Goal: Task Accomplishment & Management: Use online tool/utility

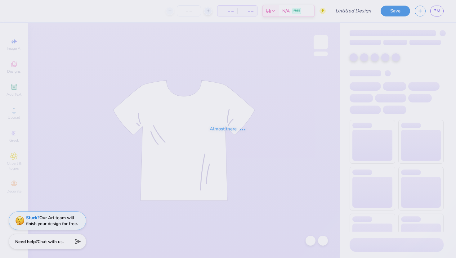
type input "Flower"
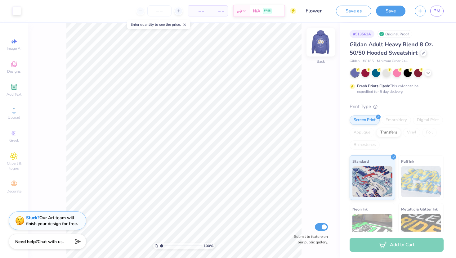
click at [327, 49] on img at bounding box center [321, 42] width 25 height 25
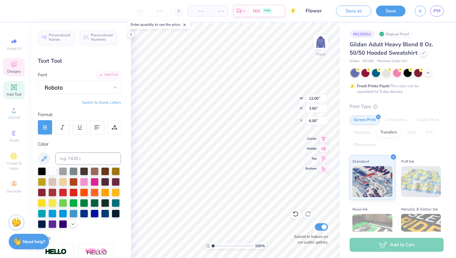
type input "8.03"
type input "1.73"
type input "17.68"
type input "9.11"
type input "1.96"
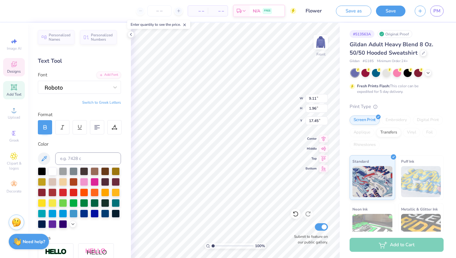
type input "17.19"
type input "9.11"
type input "1.96"
type input "17.18"
type input "12.00"
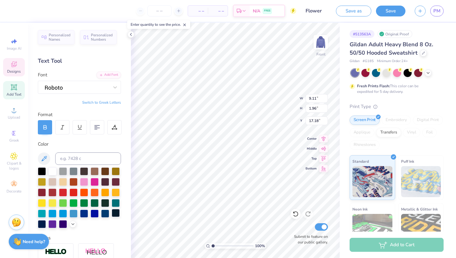
type input "3.60"
type input "6.00"
type input "9.11"
type input "1.96"
type input "17.18"
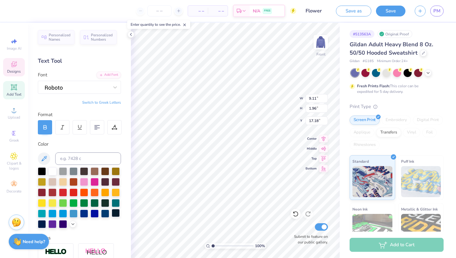
type textarea "ALPHA SIGMA KAPPA"
type input "12.00"
type input "3.60"
type input "6.00"
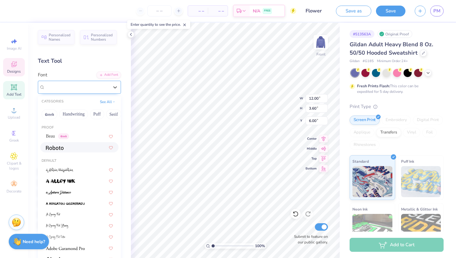
click at [96, 90] on div at bounding box center [76, 87] width 65 height 10
click at [90, 136] on div "Beau Greek" at bounding box center [79, 136] width 67 height 7
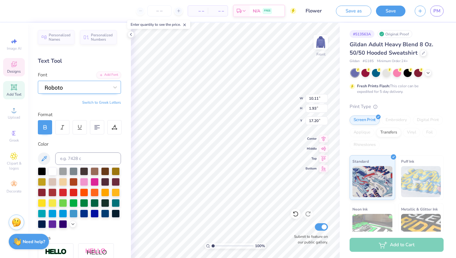
click at [108, 89] on div at bounding box center [76, 87] width 65 height 10
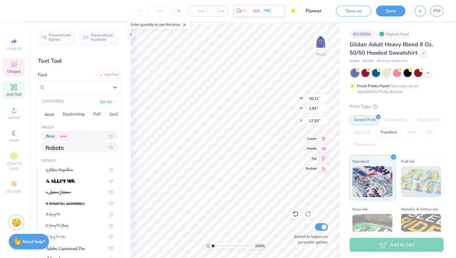
click at [85, 138] on div "Beau Greek" at bounding box center [79, 136] width 67 height 7
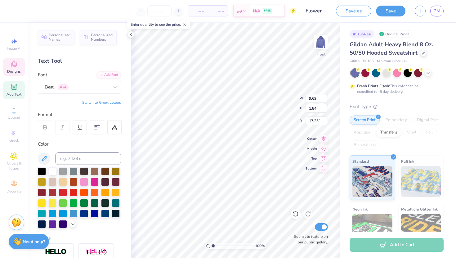
type input "17.23"
type input "17.14"
type input "17.02"
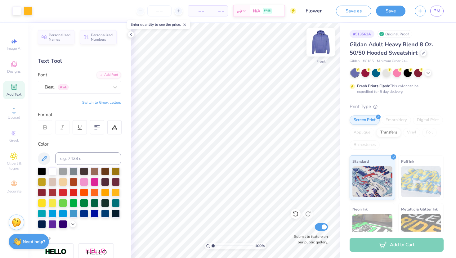
click at [326, 43] on img at bounding box center [321, 42] width 25 height 25
click at [319, 49] on img at bounding box center [321, 42] width 25 height 25
click at [314, 43] on img at bounding box center [321, 42] width 25 height 25
click at [318, 49] on img at bounding box center [321, 42] width 25 height 25
click at [319, 48] on img at bounding box center [321, 42] width 25 height 25
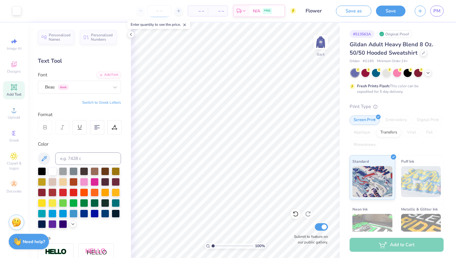
click at [161, 10] on input "number" at bounding box center [159, 10] width 24 height 11
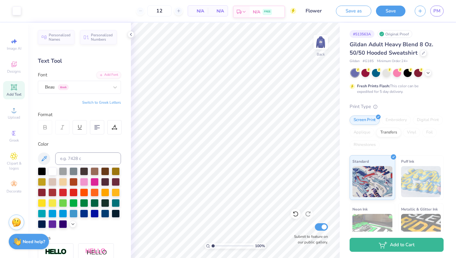
click at [273, 13] on div "N/A FREE" at bounding box center [267, 11] width 35 height 11
click at [148, 11] on input "12" at bounding box center [139, 10] width 24 height 11
click at [151, 12] on input "12" at bounding box center [139, 10] width 24 height 11
click at [156, 30] on body "Art colors 12 $61.30 Per Item $735.60 Total Est. Delivery Sep 20 - 23 FREE Desi…" at bounding box center [228, 129] width 456 height 258
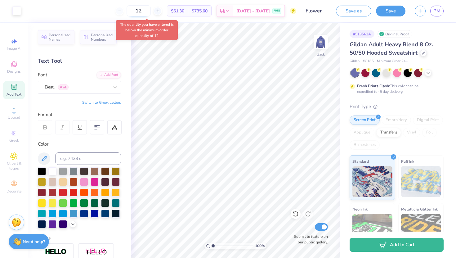
drag, startPoint x: 149, startPoint y: 10, endPoint x: 136, endPoint y: 11, distance: 13.1
click at [136, 11] on input "12" at bounding box center [139, 10] width 24 height 11
click at [150, 11] on input "12" at bounding box center [139, 10] width 24 height 11
type input "1"
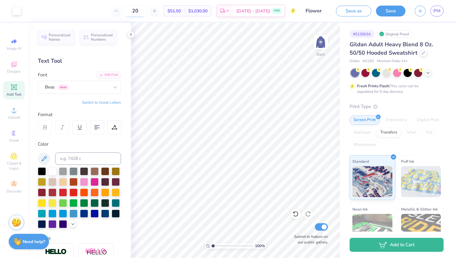
drag, startPoint x: 146, startPoint y: 12, endPoint x: 141, endPoint y: 13, distance: 5.3
click at [141, 13] on input "20" at bounding box center [135, 10] width 24 height 11
drag, startPoint x: 148, startPoint y: 13, endPoint x: 134, endPoint y: 12, distance: 14.0
click at [134, 12] on input "25" at bounding box center [135, 10] width 24 height 11
click at [147, 12] on input "35" at bounding box center [135, 10] width 24 height 11
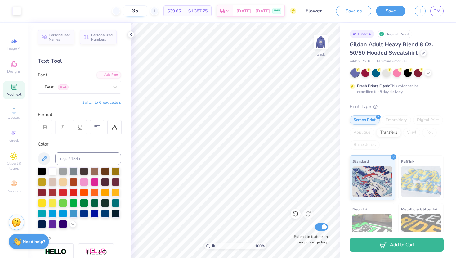
drag, startPoint x: 147, startPoint y: 12, endPoint x: 140, endPoint y: 12, distance: 7.8
click at [140, 12] on input "35" at bounding box center [135, 10] width 24 height 11
type input "1000"
click at [145, 11] on input "1000" at bounding box center [133, 10] width 24 height 11
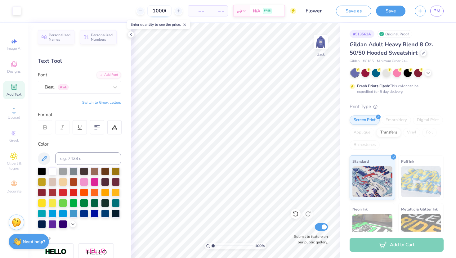
scroll to position [0, 1]
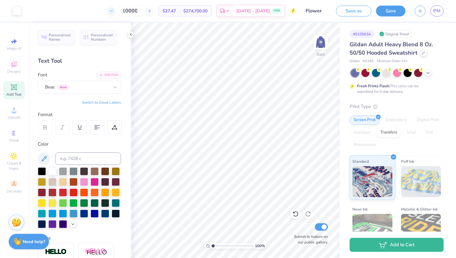
click at [115, 14] on div at bounding box center [111, 11] width 8 height 8
click at [122, 12] on div "9998 $27.47 Per Item $274,700.00 Total Est. Delivery Sep 20 - 23 FREE" at bounding box center [161, 11] width 271 height 22
click at [115, 12] on div at bounding box center [111, 11] width 8 height 8
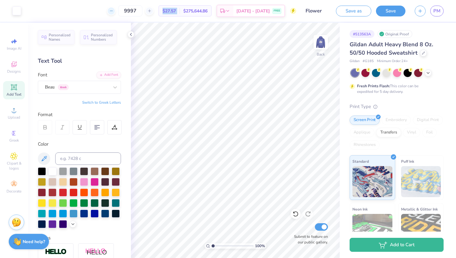
click at [115, 12] on div at bounding box center [111, 11] width 8 height 8
drag, startPoint x: 147, startPoint y: 11, endPoint x: 135, endPoint y: 11, distance: 11.2
click at [135, 11] on input "9994" at bounding box center [130, 10] width 24 height 11
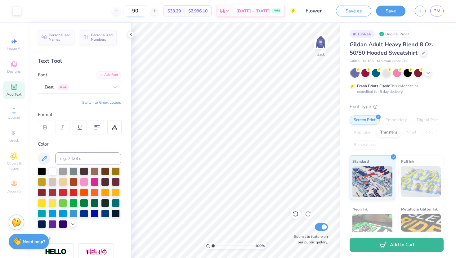
type input "9"
type input "1"
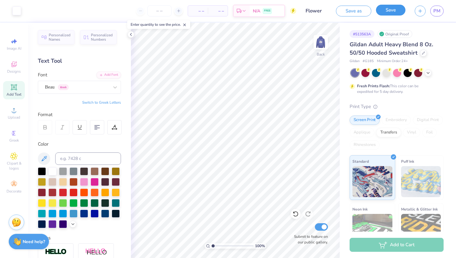
click at [394, 10] on button "Save" at bounding box center [390, 10] width 29 height 11
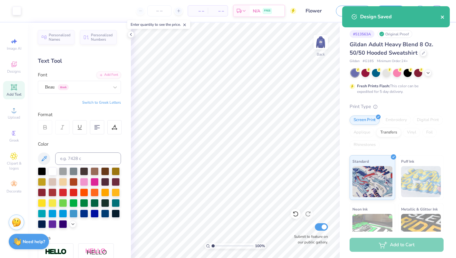
click at [441, 17] on icon "close" at bounding box center [443, 17] width 4 height 5
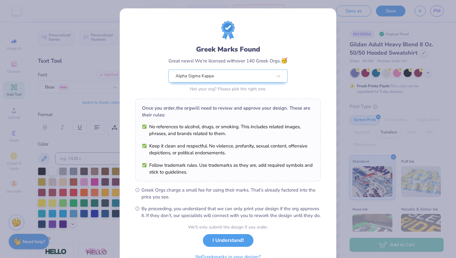
click at [441, 7] on div "Design Saved" at bounding box center [396, 6] width 110 height 2
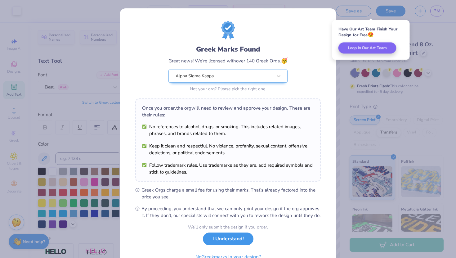
click at [247, 244] on button "I Understand!" at bounding box center [228, 238] width 51 height 13
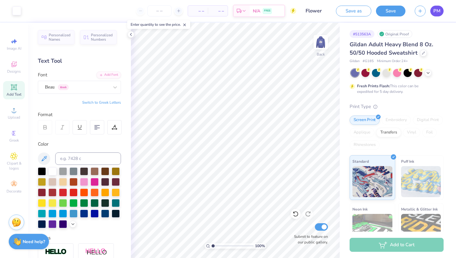
click at [440, 11] on span "PM" at bounding box center [437, 10] width 7 height 7
click at [388, 14] on button "Save" at bounding box center [390, 11] width 29 height 11
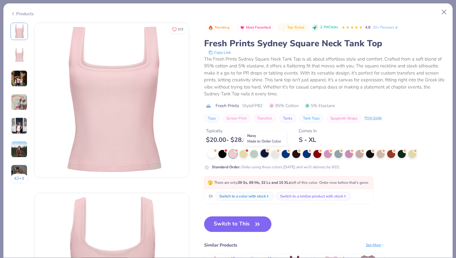
click at [265, 154] on div at bounding box center [265, 153] width 8 height 8
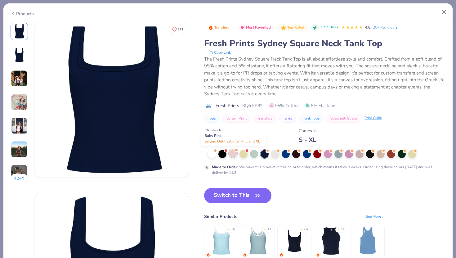
click at [232, 156] on div at bounding box center [233, 153] width 8 height 8
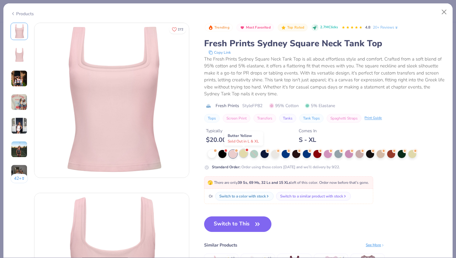
click at [242, 155] on div at bounding box center [244, 153] width 8 height 8
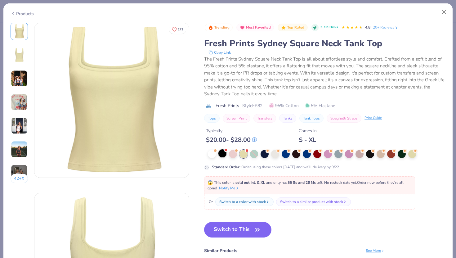
click at [220, 154] on div at bounding box center [223, 153] width 8 height 8
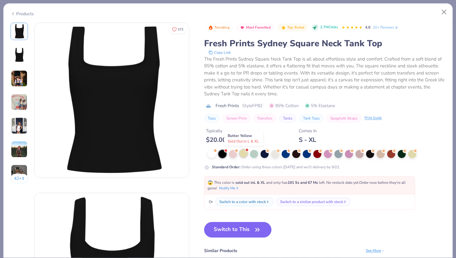
click at [245, 152] on div at bounding box center [244, 153] width 8 height 8
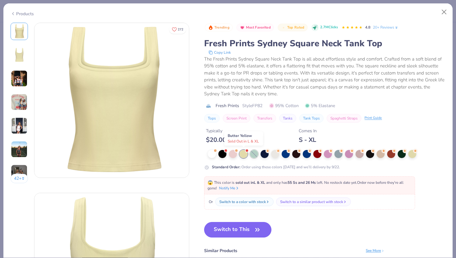
click at [256, 155] on div at bounding box center [254, 154] width 8 height 8
click at [341, 155] on div at bounding box center [339, 153] width 8 height 8
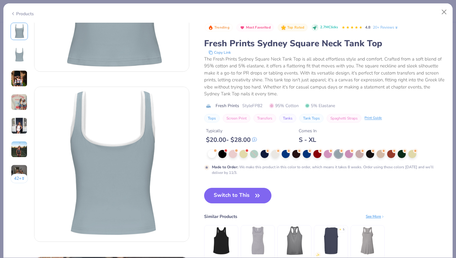
scroll to position [109, 0]
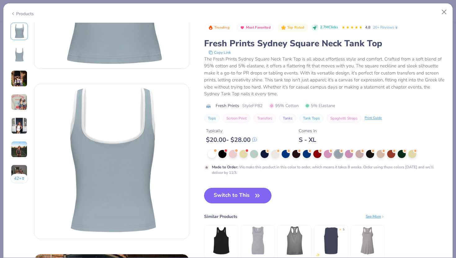
click at [251, 197] on button "Switch to This" at bounding box center [237, 196] width 67 height 16
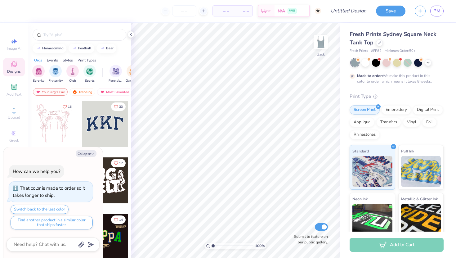
click at [56, 128] on div at bounding box center [54, 124] width 46 height 46
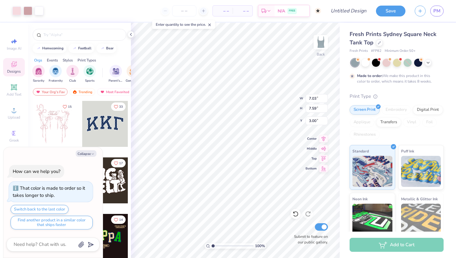
click at [87, 125] on div at bounding box center [105, 124] width 46 height 46
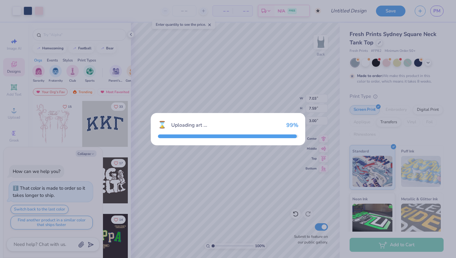
type textarea "x"
type input "3.09"
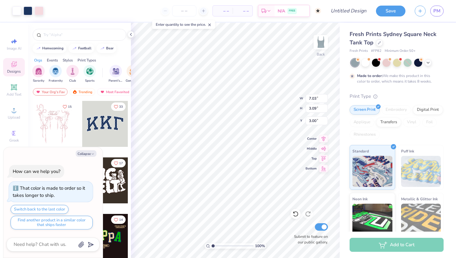
type textarea "x"
type input "7.59"
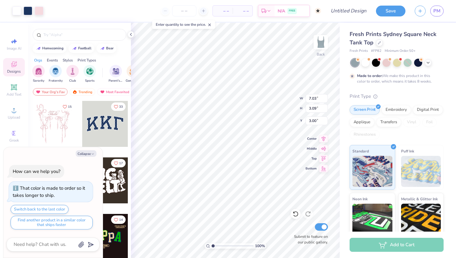
type textarea "x"
type input "6.91"
type input "2.95"
type input "3.06"
type textarea "x"
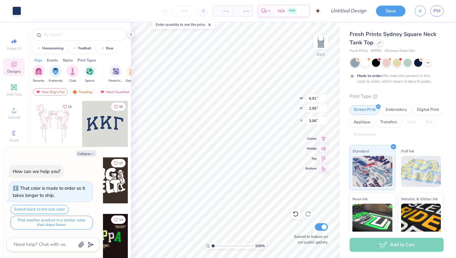
type input "7.03"
type input "3.09"
type input "3.00"
type textarea "x"
type input "6.91"
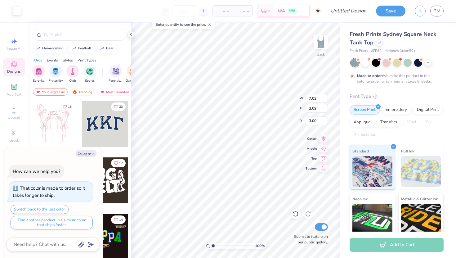
type input "2.95"
type input "3.06"
click at [85, 156] on button "Collapse" at bounding box center [86, 153] width 21 height 7
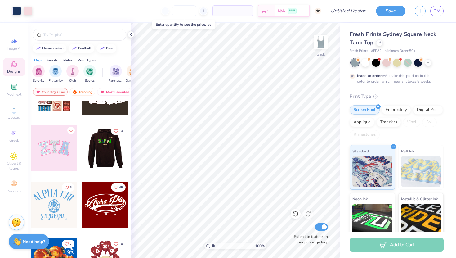
scroll to position [89, 0]
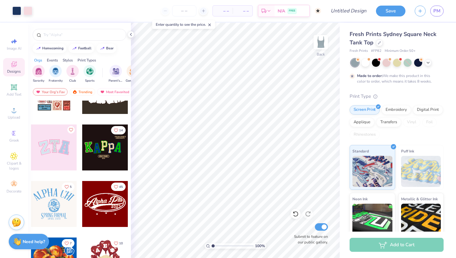
click at [70, 161] on div at bounding box center [54, 147] width 46 height 46
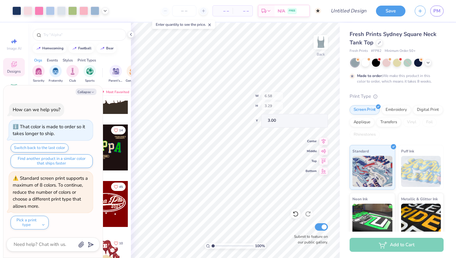
type textarea "x"
type input "2.02"
type input "2.63"
type input "3.09"
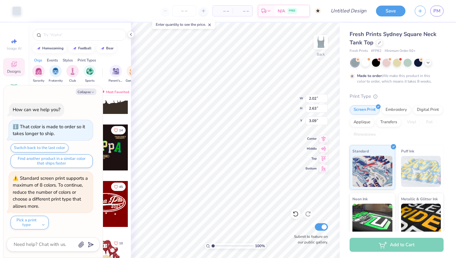
type textarea "x"
type input "6.91"
type input "2.95"
type input "3.06"
type textarea "x"
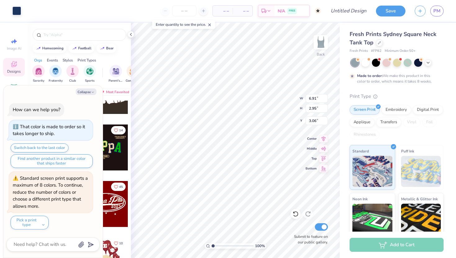
type input "1.53"
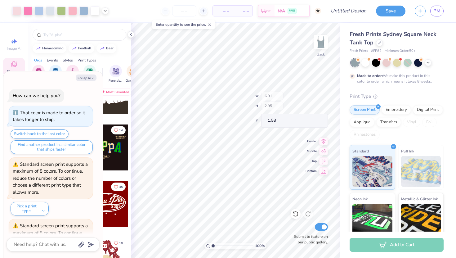
scroll to position [47, 0]
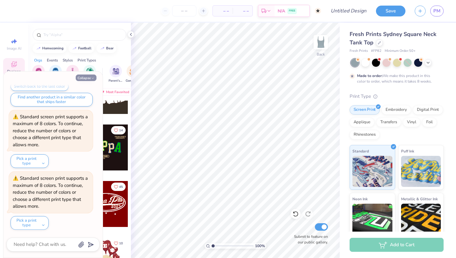
click at [92, 77] on icon "button" at bounding box center [93, 78] width 4 height 4
type textarea "x"
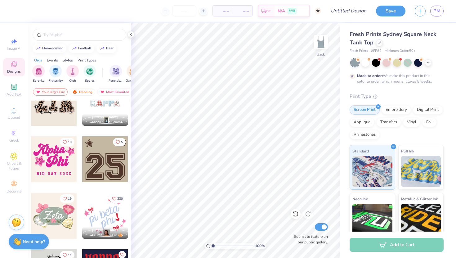
scroll to position [530, 0]
click at [53, 166] on div at bounding box center [54, 159] width 46 height 46
type input "5.79"
type input "0.51"
type input "7.86"
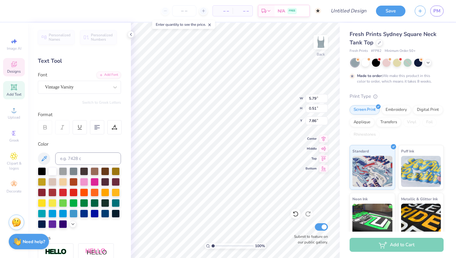
scroll to position [0, 0]
type textarea "5"
type input "3.92"
type input "2.27"
type input "4.80"
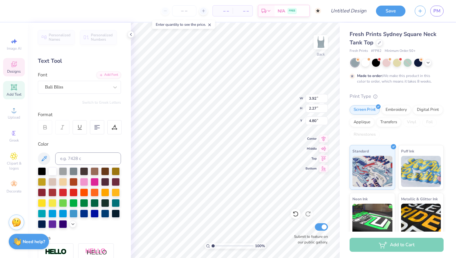
type input "5.52"
type input "2.17"
type input "3.00"
type textarea "Alpha Sigma"
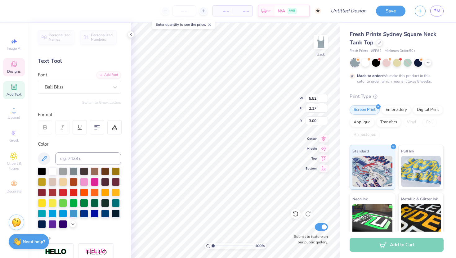
scroll to position [0, 0]
type input "3.92"
type input "2.27"
type input "7.81"
type input "5.69"
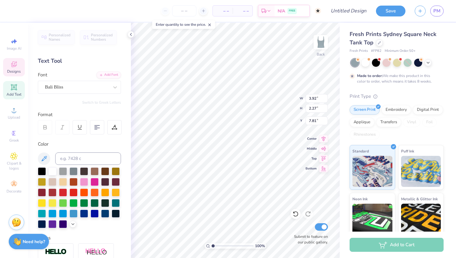
type input "5.32"
type input "1.43"
type input "1.74"
type input "1.78"
type input "5.13"
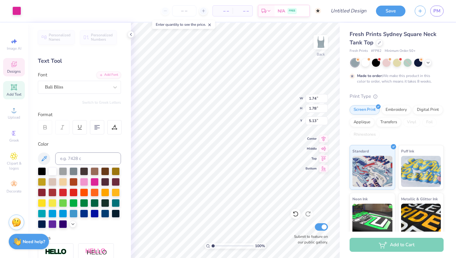
type input "5.69"
type input "5.32"
type input "1.43"
type textarea "Alpha"
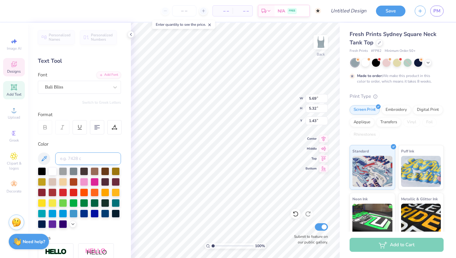
click at [103, 160] on input at bounding box center [88, 158] width 66 height 12
click at [16, 94] on span "Add Text" at bounding box center [14, 94] width 15 height 5
type textarea "SIGMA"
click at [59, 132] on div at bounding box center [62, 127] width 14 height 14
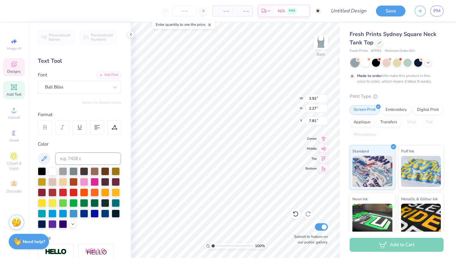
type input "4.57"
type input "1.14"
type input "5.93"
type input "5.52"
type input "2.17"
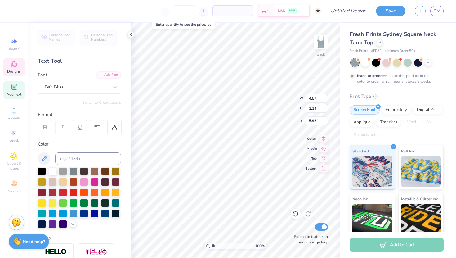
type input "3.00"
click at [89, 87] on div "Bali Bliss" at bounding box center [76, 87] width 65 height 10
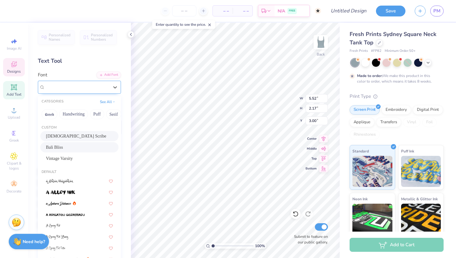
click at [84, 88] on div "Bali Bliss" at bounding box center [77, 86] width 64 height 7
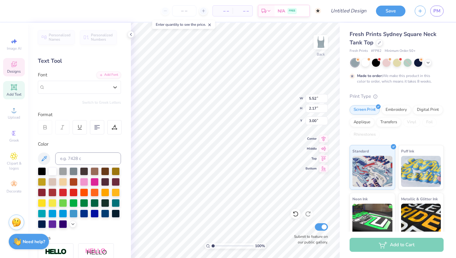
type input "4.57"
type input "1.14"
type input "5.93"
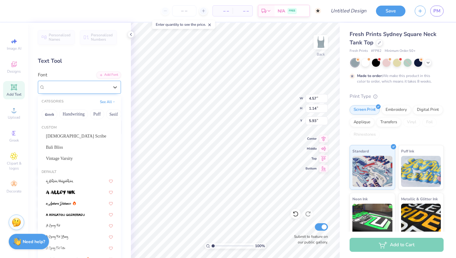
click at [79, 87] on div "Super Dream" at bounding box center [76, 87] width 65 height 10
click at [76, 143] on div "Bali Bliss" at bounding box center [79, 147] width 78 height 10
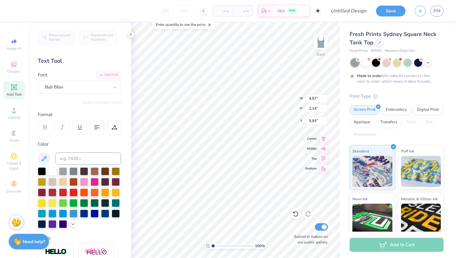
type input "5.52"
type input "2.17"
type input "3.00"
type input "4.74"
type input "1.28"
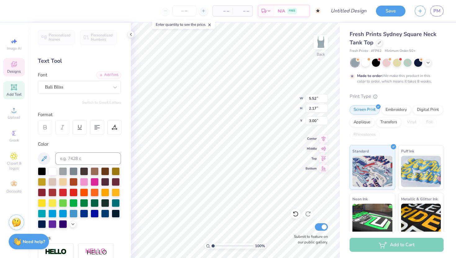
type input "5.86"
click at [97, 184] on div at bounding box center [95, 181] width 8 height 8
type input "5.52"
type input "2.17"
type input "3.00"
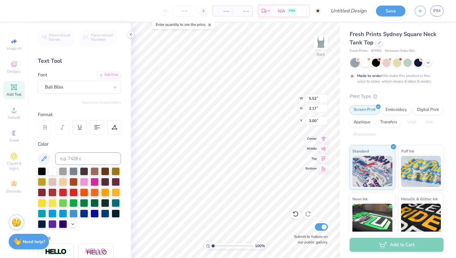
type input "4.74"
type input "1.28"
type input "5.86"
type textarea "SIGMA"
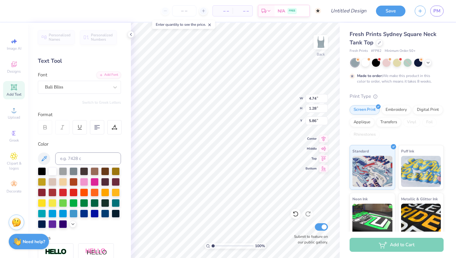
scroll to position [0, 0]
type textarea "S I G M A"
type input "3.92"
type input "2.27"
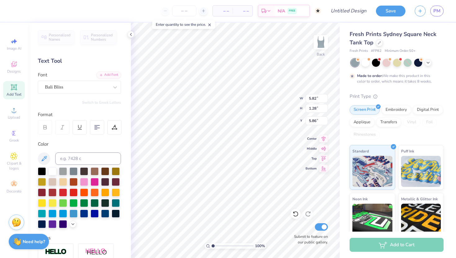
type input "7.81"
type textarea "Kappa"
click at [385, 65] on div at bounding box center [387, 62] width 8 height 8
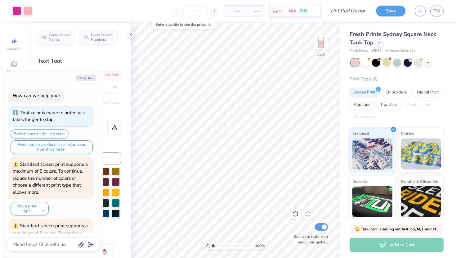
scroll to position [240, 0]
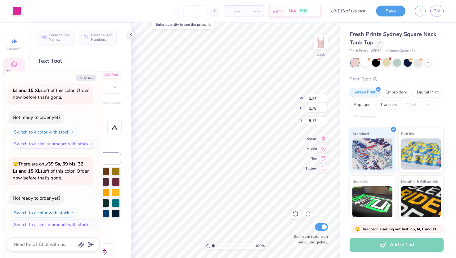
type textarea "x"
type input "1.39"
type input "1.42"
type input "3.65"
type textarea "x"
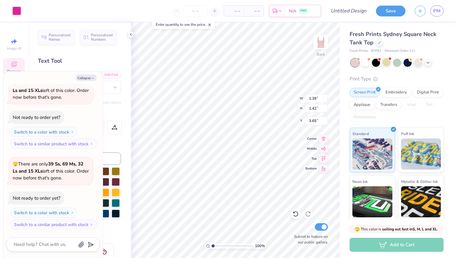
type input "2.29"
type textarea "x"
type input "1.74"
type input "1.78"
type input "5.13"
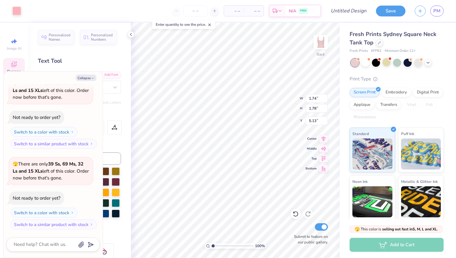
type textarea "x"
type input "1.39"
type input "1.42"
type input "3.65"
type textarea "x"
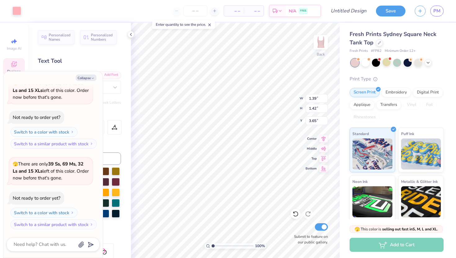
type input "2.29"
type textarea "x"
type input "5.52"
type input "2.17"
type input "3.00"
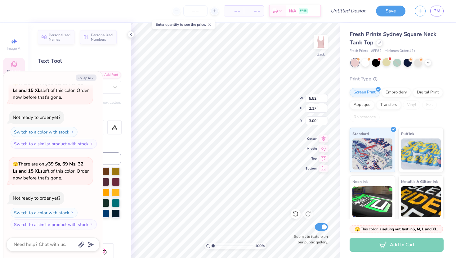
type textarea "x"
type input "3.40"
type textarea "x"
type input "1.74"
type input "1.78"
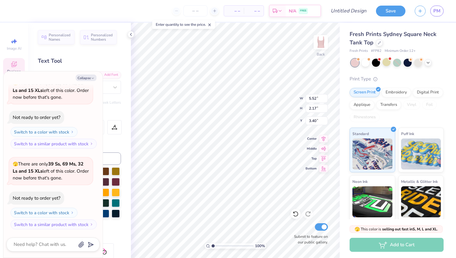
type input "5.13"
click at [84, 77] on button "Collapse" at bounding box center [86, 77] width 21 height 7
type textarea "x"
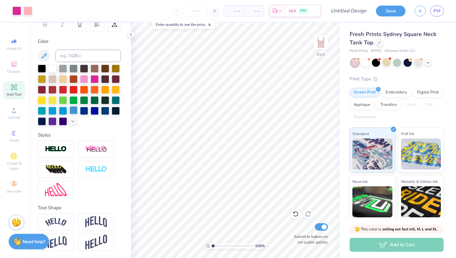
scroll to position [0, 0]
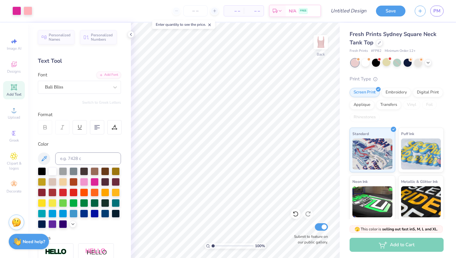
click at [71, 95] on div "Personalized Names Personalized Numbers Text Tool Add Font Font Bali Bliss Swit…" at bounding box center [79, 140] width 103 height 235
click at [67, 91] on div "Bali Bliss" at bounding box center [76, 87] width 65 height 10
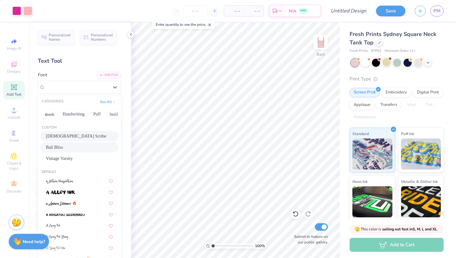
click at [67, 138] on div "American Scribe" at bounding box center [79, 136] width 67 height 7
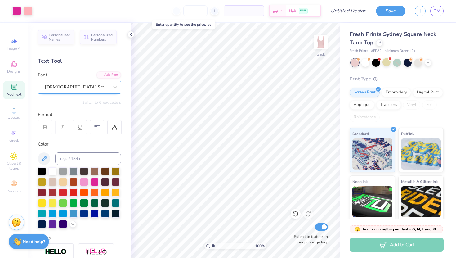
click at [101, 87] on div "American Scribe" at bounding box center [76, 87] width 65 height 10
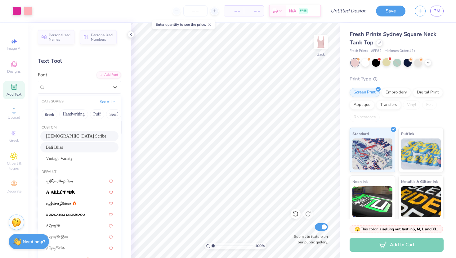
click at [81, 149] on div "Bali Bliss" at bounding box center [79, 147] width 67 height 7
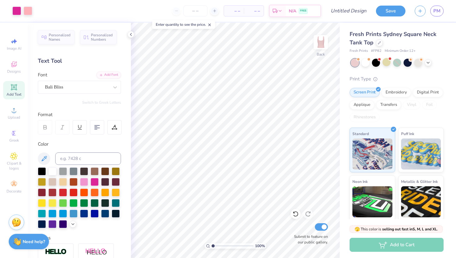
click at [18, 95] on span "Add Text" at bounding box center [14, 94] width 15 height 5
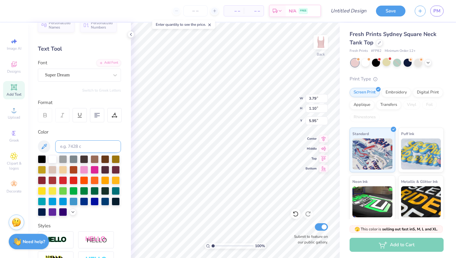
scroll to position [6, 0]
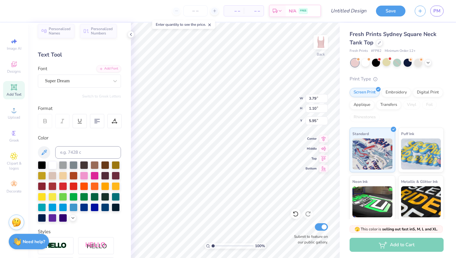
type textarea "SIGMA"
click at [62, 120] on icon at bounding box center [63, 121] width 6 height 6
click at [84, 84] on div "Super Dream" at bounding box center [76, 81] width 65 height 10
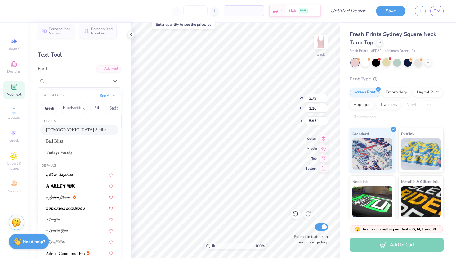
click at [70, 129] on div "American Scribe" at bounding box center [79, 130] width 67 height 7
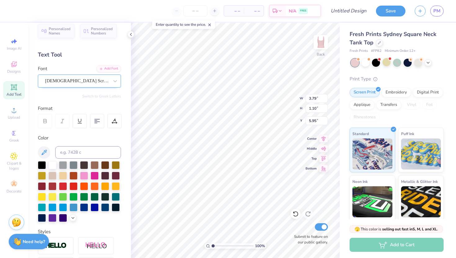
click at [74, 82] on div "American Scribe" at bounding box center [76, 81] width 65 height 10
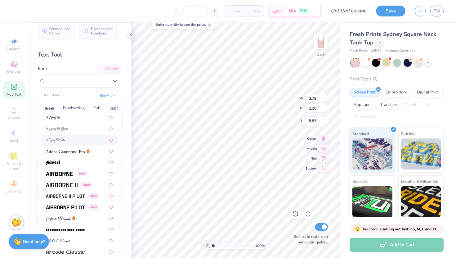
scroll to position [114, 0]
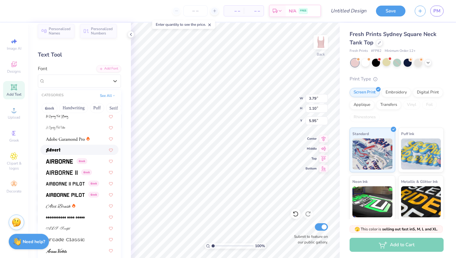
click at [62, 149] on div at bounding box center [79, 150] width 67 height 7
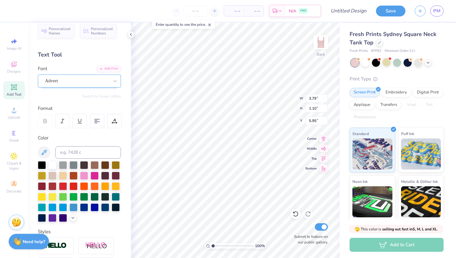
click at [87, 80] on div "Advert" at bounding box center [76, 81] width 65 height 10
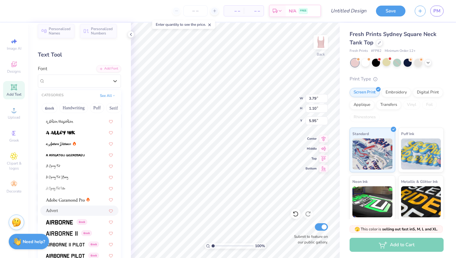
scroll to position [56, 0]
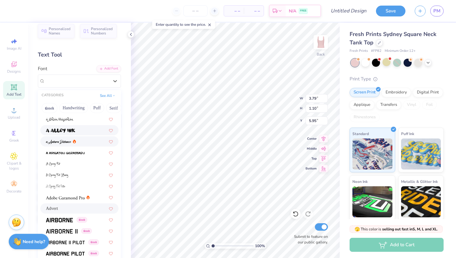
click at [77, 130] on div at bounding box center [79, 130] width 67 height 7
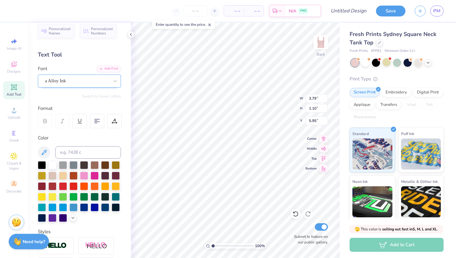
click at [83, 80] on div "a Alloy Ink" at bounding box center [76, 81] width 65 height 10
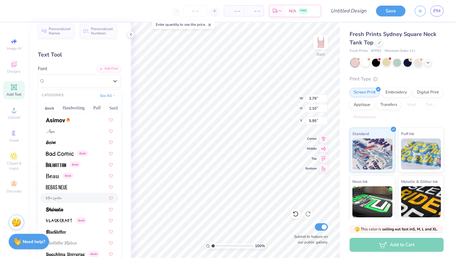
scroll to position [279, 0]
click at [77, 209] on div at bounding box center [79, 208] width 67 height 7
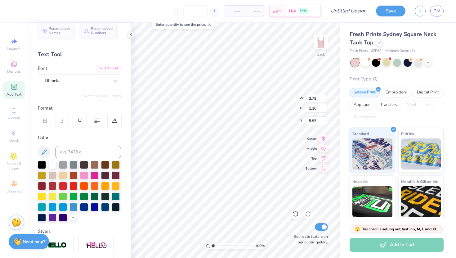
scroll to position [0, 0]
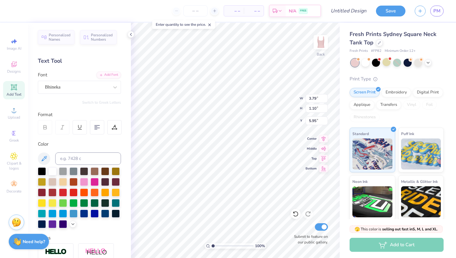
click at [80, 80] on div "Font Bhineka" at bounding box center [79, 82] width 83 height 22
click at [80, 83] on div "Bhineka" at bounding box center [76, 87] width 65 height 10
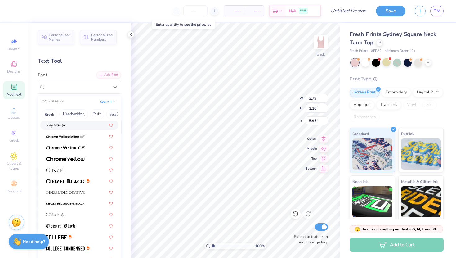
scroll to position [751, 0]
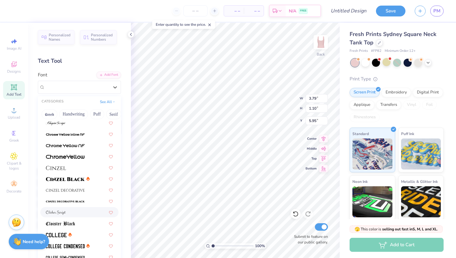
click at [76, 209] on div at bounding box center [79, 212] width 67 height 7
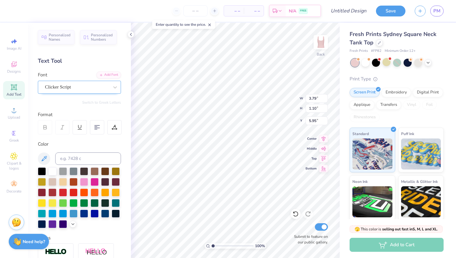
click at [78, 87] on div "Clicker Script" at bounding box center [76, 87] width 65 height 10
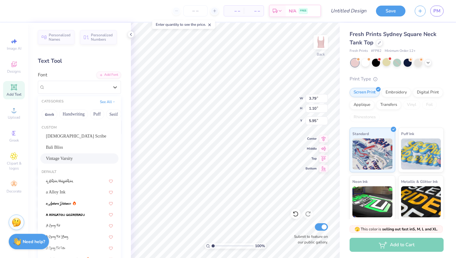
click at [70, 156] on span "Vintage Varsity" at bounding box center [59, 158] width 27 height 7
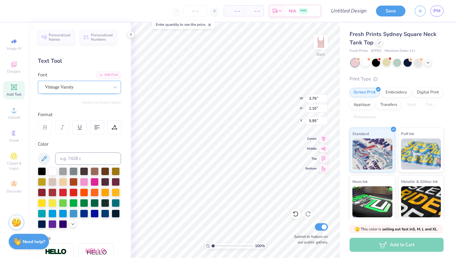
click at [83, 90] on div "Vintage Varsity" at bounding box center [76, 87] width 65 height 10
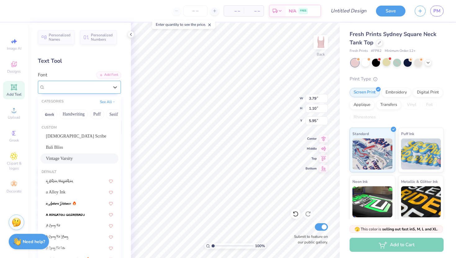
click at [83, 91] on div at bounding box center [77, 87] width 64 height 8
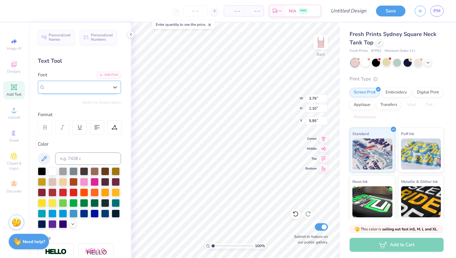
click at [83, 91] on div at bounding box center [77, 87] width 64 height 8
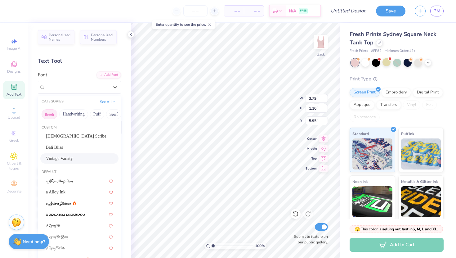
click at [52, 115] on button "Greek" at bounding box center [50, 114] width 16 height 10
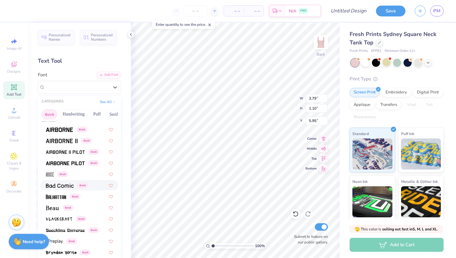
scroll to position [7, 0]
click at [65, 187] on span at bounding box center [60, 184] width 28 height 7
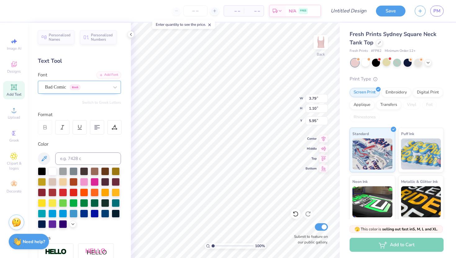
click at [86, 87] on div "Bad Comic Greek" at bounding box center [76, 87] width 65 height 10
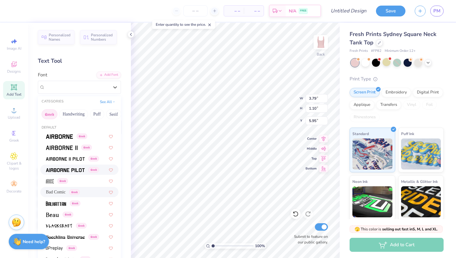
click at [69, 166] on span at bounding box center [65, 169] width 39 height 7
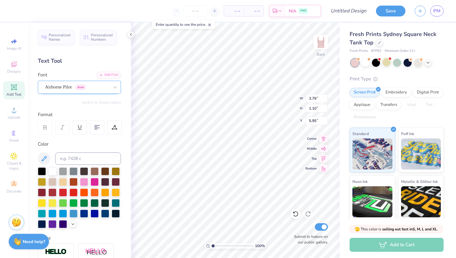
click at [93, 89] on div "Airborne Pilot Greek" at bounding box center [76, 87] width 65 height 10
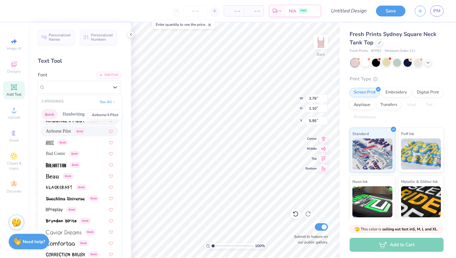
scroll to position [50, 0]
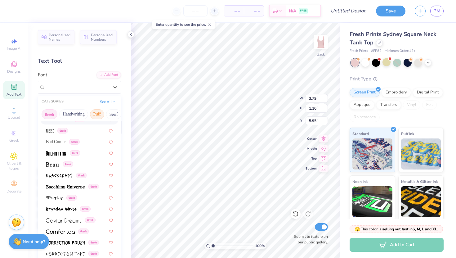
click at [99, 116] on button "Puff" at bounding box center [97, 114] width 14 height 10
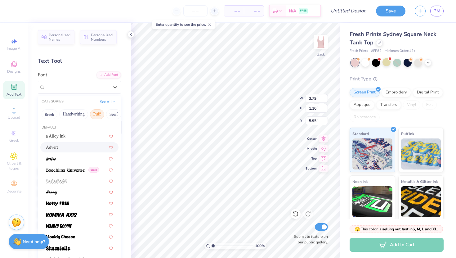
click at [83, 150] on div "Advert" at bounding box center [79, 147] width 67 height 7
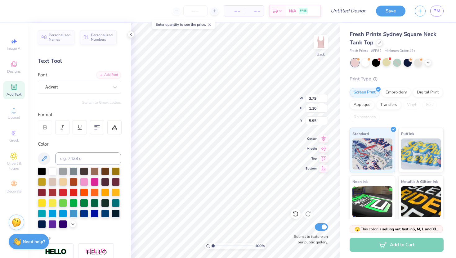
click at [101, 80] on div "Font Advert" at bounding box center [79, 82] width 83 height 22
click at [101, 83] on div "Advert" at bounding box center [76, 87] width 65 height 10
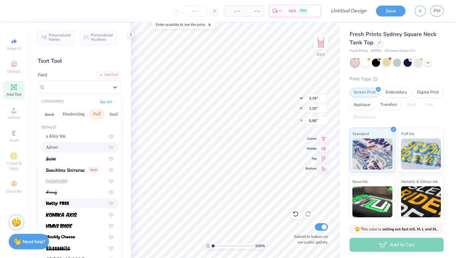
click at [78, 201] on div at bounding box center [79, 203] width 67 height 7
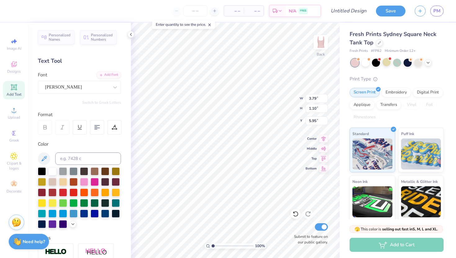
click at [62, 128] on icon at bounding box center [63, 127] width 6 height 6
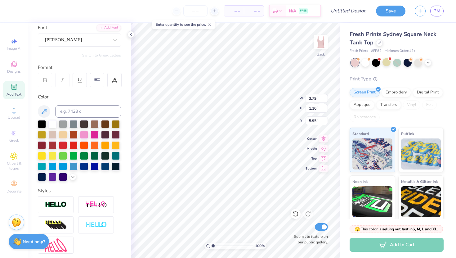
scroll to position [103, 0]
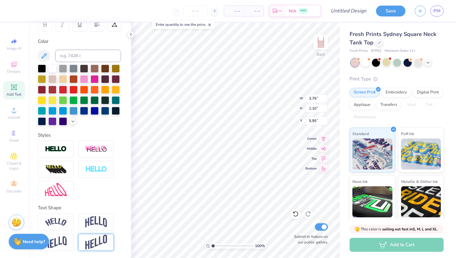
click at [84, 242] on div at bounding box center [96, 242] width 36 height 17
type input "4.32"
type input "1.15"
type input "5.91"
type input "6.87"
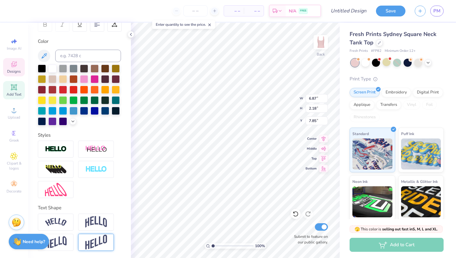
type input "2.18"
type input "7.85"
type input "4.53"
type input "1.44"
type input "7.17"
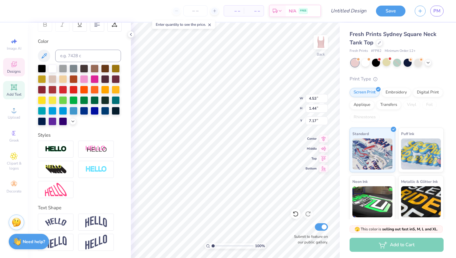
type input "5.52"
type input "2.17"
type input "3.40"
type input "4.20"
type input "1.65"
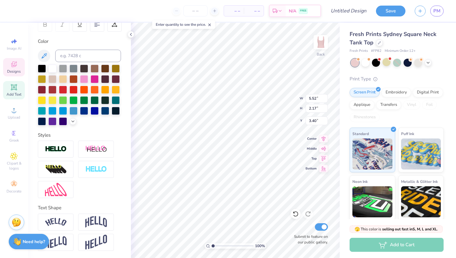
type input "3.42"
type input "4.32"
type input "1.15"
type input "5.35"
type input "4.53"
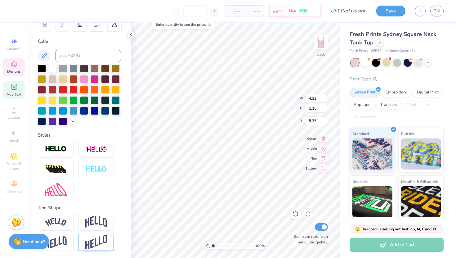
type input "1.44"
type input "7.17"
type input "4.20"
type input "1.65"
type input "3.42"
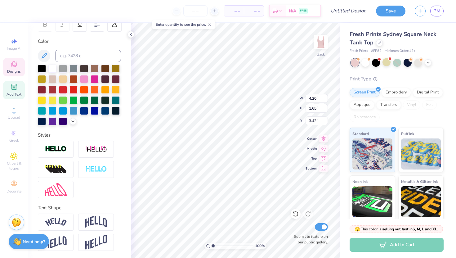
type input "5.12"
type input "2.01"
type input "3.03"
type input "1.74"
type input "1.78"
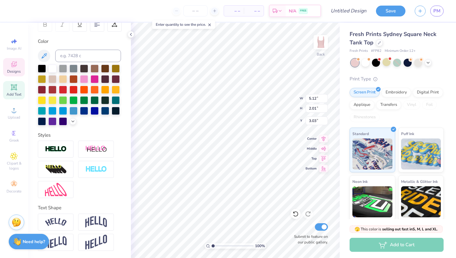
type input "5.13"
type input "1.39"
type input "1.42"
type input "2.29"
type input "4.53"
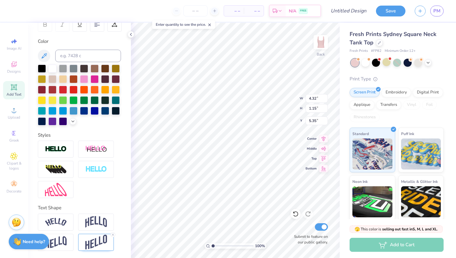
type input "1.44"
type input "6.71"
type input "5.19"
type input "1.65"
type input "6.74"
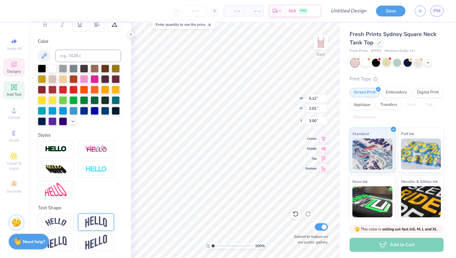
click at [103, 222] on img at bounding box center [96, 222] width 22 height 12
type input "2.70"
type input "2.69"
click at [61, 226] on div at bounding box center [56, 222] width 36 height 17
type input "6.22"
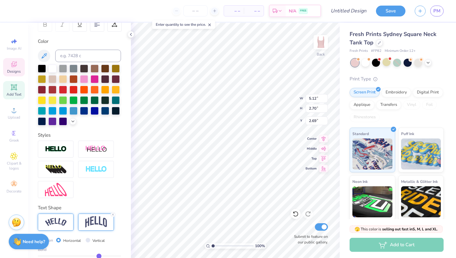
type input "2.52"
type input "2.79"
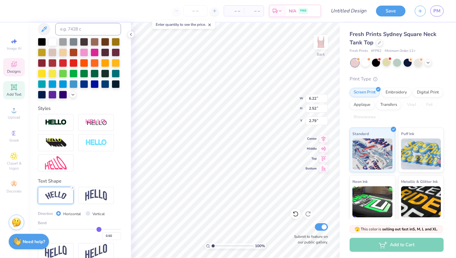
scroll to position [139, 0]
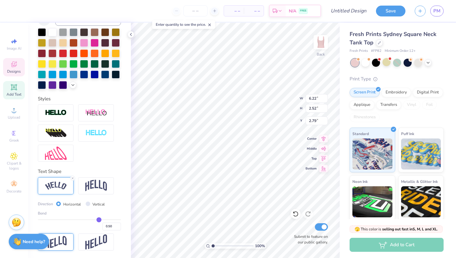
click at [67, 242] on div at bounding box center [56, 241] width 36 height 17
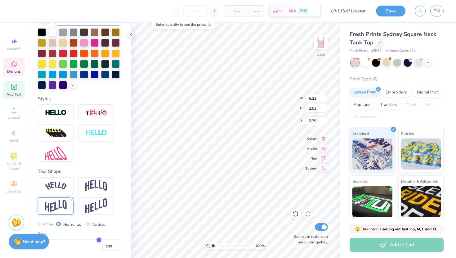
type input "5.12"
type input "2.46"
type input "2.70"
click at [93, 187] on img at bounding box center [96, 186] width 22 height 12
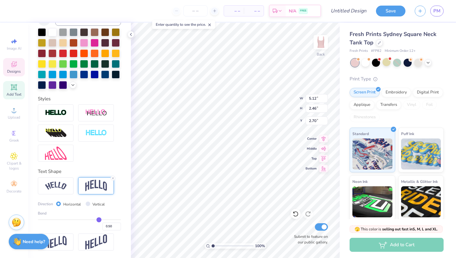
type input "2.70"
type input "2.69"
click at [92, 206] on label "Vertical" at bounding box center [98, 204] width 12 height 6
click at [90, 206] on input "Vertical" at bounding box center [88, 203] width 5 height 5
radio input "true"
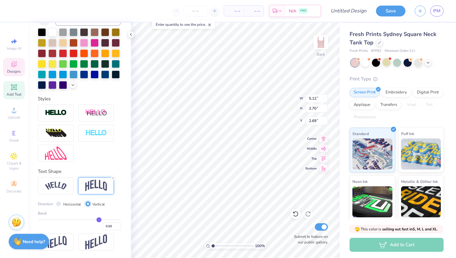
type input "5.09"
type input "2.01"
type input "2.98"
click at [95, 240] on img at bounding box center [96, 241] width 22 height 15
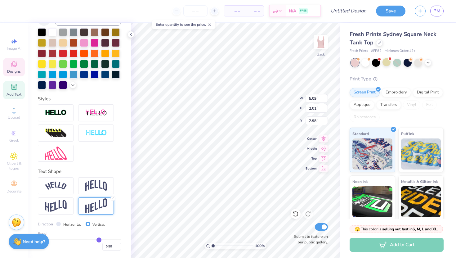
type input "7.03"
type input "2.08"
type input "2.92"
type input "0.39"
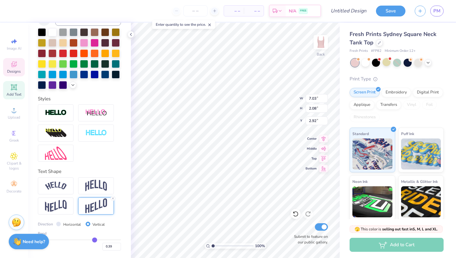
type input "0.39"
click at [95, 240] on input "range" at bounding box center [79, 239] width 83 height 1
type input "6.37"
type input "2.01"
type input "2.96"
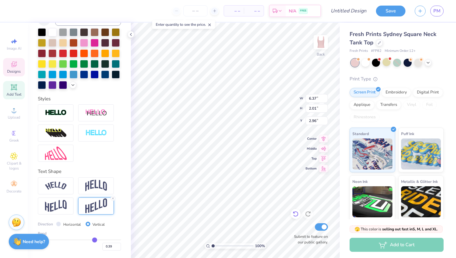
click at [292, 216] on div at bounding box center [296, 214] width 10 height 10
type input "7.03"
type input "2.08"
type input "2.92"
type input "0.5"
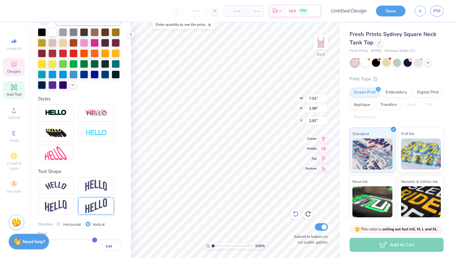
type input "0.50"
click at [295, 215] on icon at bounding box center [296, 214] width 6 height 6
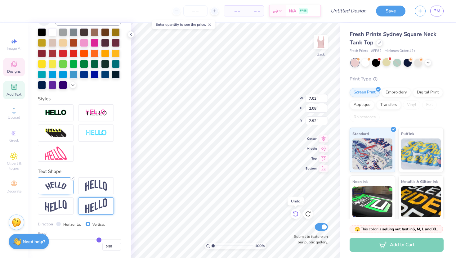
type input "6.22"
type input "2.52"
type input "2.79"
radio input "true"
click at [295, 215] on icon at bounding box center [296, 214] width 6 height 6
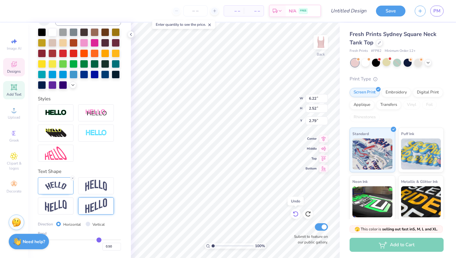
type input "5.12"
type input "2.70"
type input "2.69"
click at [295, 215] on icon at bounding box center [296, 214] width 6 height 6
type input "2.01"
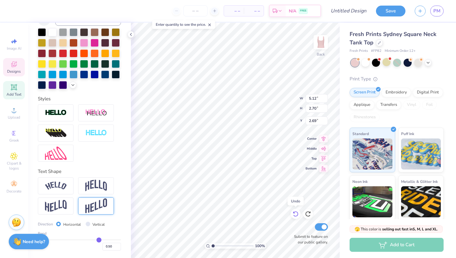
type input "3.00"
type input "5.19"
type input "1.65"
type input "6.74"
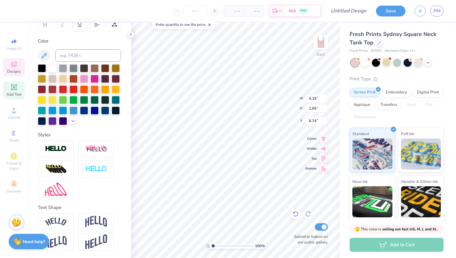
scroll to position [103, 0]
type input "4.32"
type input "1.15"
type input "5.01"
type input "5.19"
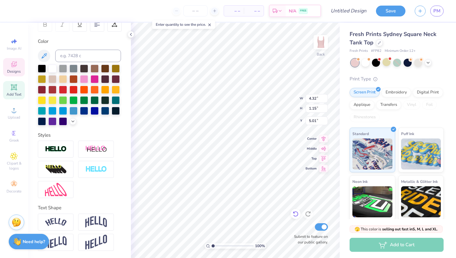
type input "1.65"
type input "6.30"
type input "5.55"
type input "1.76"
type input "6.33"
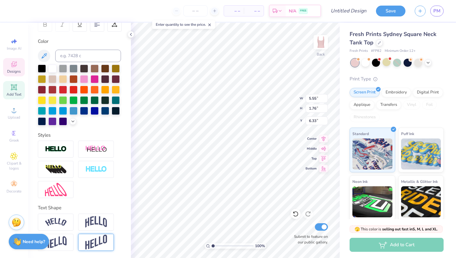
type input "5.65"
type input "1.79"
type input "6.32"
click at [99, 242] on img at bounding box center [96, 242] width 22 height 15
click at [92, 250] on div at bounding box center [96, 242] width 36 height 17
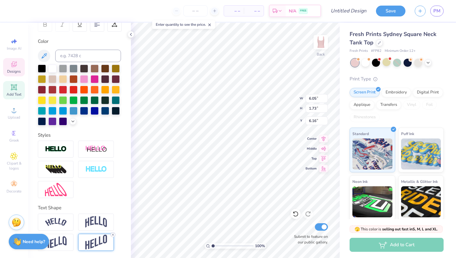
click at [113, 236] on icon at bounding box center [113, 235] width 4 height 4
click at [112, 234] on icon at bounding box center [113, 235] width 4 height 4
click at [66, 247] on img at bounding box center [56, 242] width 22 height 12
click at [97, 74] on div at bounding box center [95, 78] width 8 height 8
click at [56, 68] on div at bounding box center [52, 68] width 8 height 8
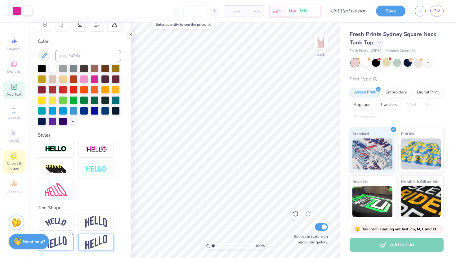
click at [16, 158] on icon at bounding box center [13, 155] width 7 height 7
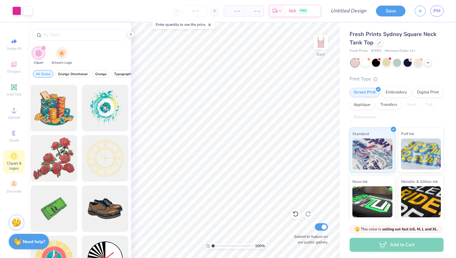
scroll to position [0, 0]
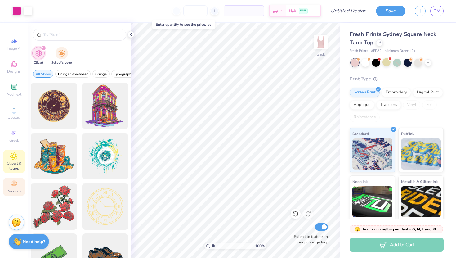
click at [20, 188] on div "Decorate" at bounding box center [14, 187] width 22 height 18
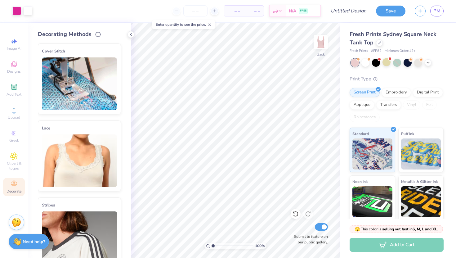
click at [99, 148] on img at bounding box center [79, 160] width 75 height 53
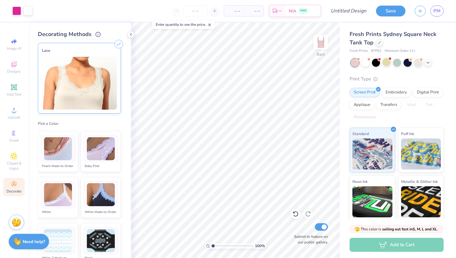
scroll to position [79, 0]
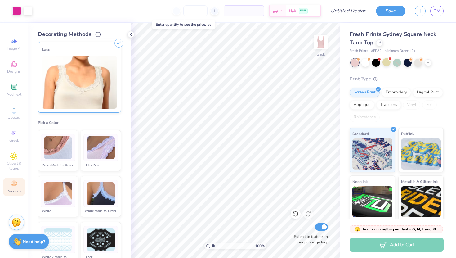
click at [64, 200] on img at bounding box center [58, 193] width 28 height 23
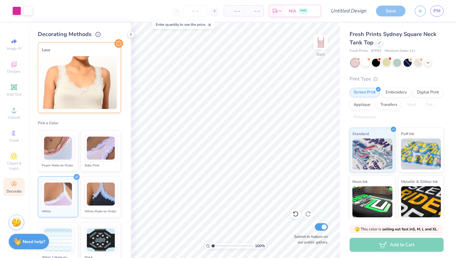
scroll to position [0, 0]
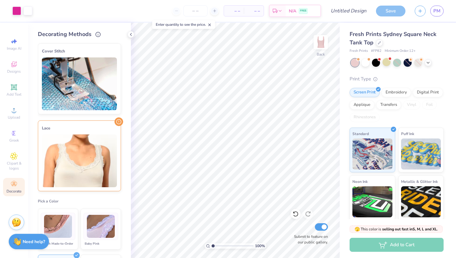
click at [105, 142] on img at bounding box center [79, 160] width 75 height 53
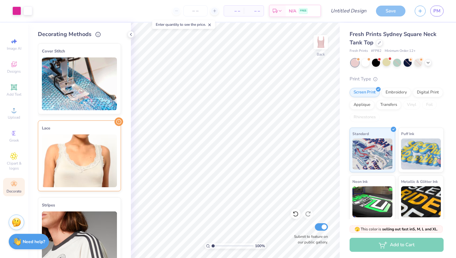
click at [94, 173] on img at bounding box center [79, 160] width 75 height 53
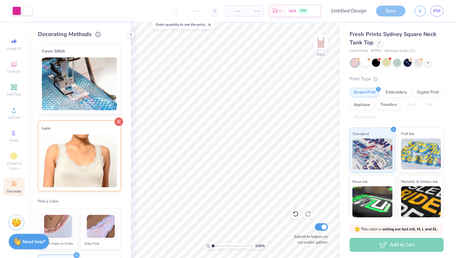
click at [119, 122] on icon at bounding box center [119, 121] width 9 height 9
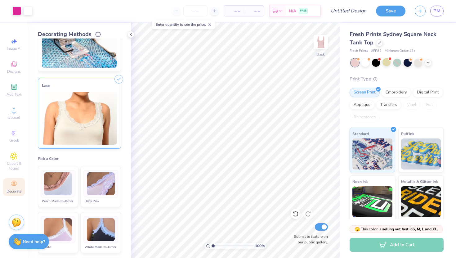
scroll to position [45, 0]
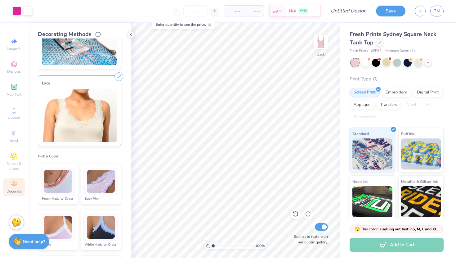
click at [101, 186] on img at bounding box center [101, 181] width 28 height 23
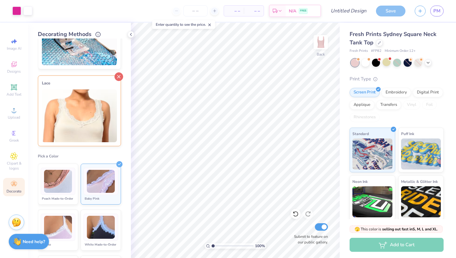
click at [121, 76] on icon at bounding box center [119, 76] width 9 height 9
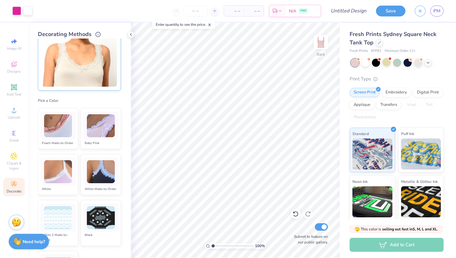
scroll to position [107, 0]
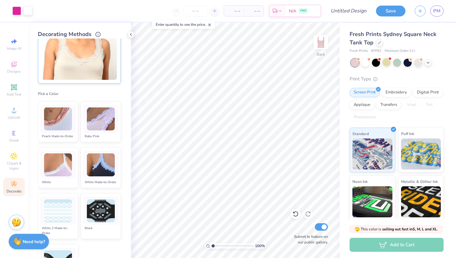
click at [68, 178] on li "White" at bounding box center [58, 167] width 40 height 41
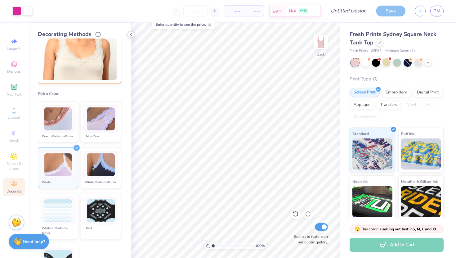
click at [131, 34] on icon at bounding box center [130, 34] width 5 height 5
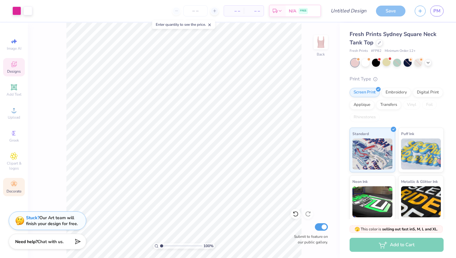
click at [19, 69] on div "Designs" at bounding box center [14, 67] width 22 height 18
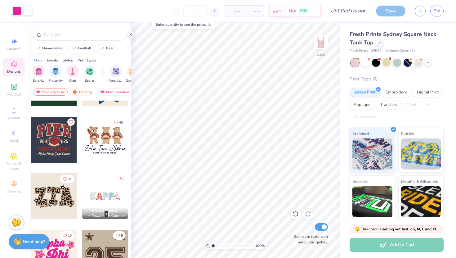
scroll to position [436, 0]
click at [14, 166] on span "Clipart & logos" at bounding box center [14, 166] width 22 height 10
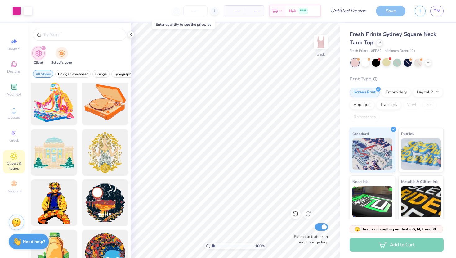
scroll to position [2178, 0]
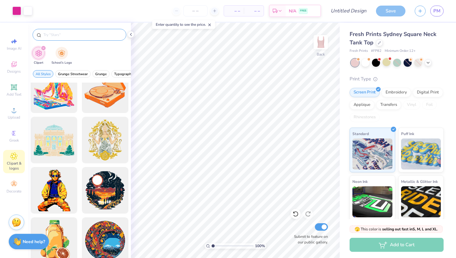
click at [59, 37] on input "text" at bounding box center [82, 35] width 79 height 6
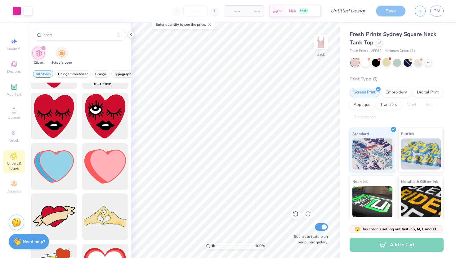
scroll to position [644, 0]
click at [106, 165] on div at bounding box center [104, 166] width 51 height 51
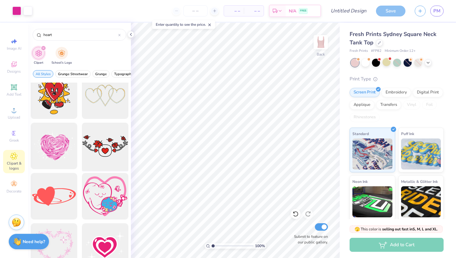
scroll to position [1820, 0]
click at [114, 109] on div at bounding box center [104, 95] width 51 height 51
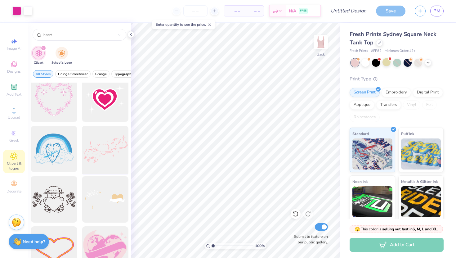
scroll to position [1974, 0]
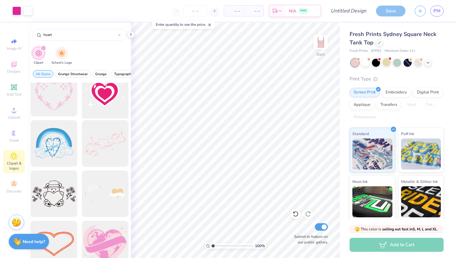
click at [122, 97] on div at bounding box center [104, 93] width 51 height 51
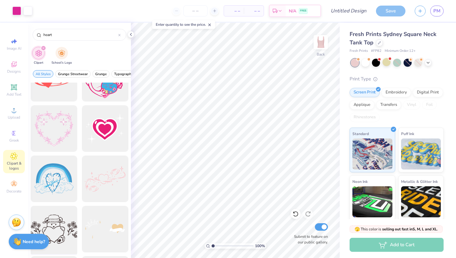
scroll to position [1927, 0]
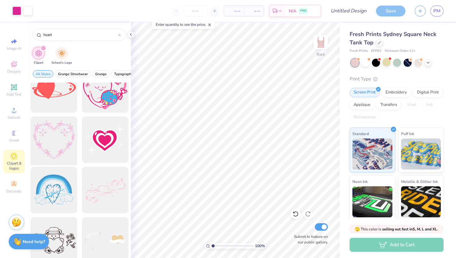
click at [66, 138] on div at bounding box center [53, 139] width 51 height 51
click at [393, 16] on div "Save" at bounding box center [390, 11] width 29 height 11
click at [394, 10] on div "Save" at bounding box center [390, 11] width 29 height 11
click at [358, 13] on input "Design Title" at bounding box center [356, 11] width 30 height 12
click at [395, 13] on div "Save" at bounding box center [390, 11] width 29 height 11
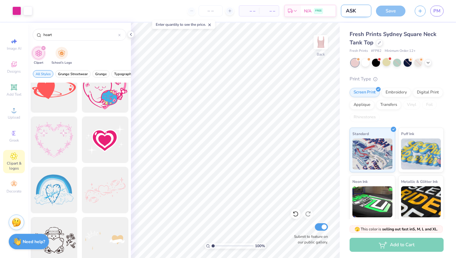
click at [363, 10] on input "ASK" at bounding box center [356, 11] width 30 height 12
click at [398, 10] on div "Save" at bounding box center [390, 11] width 29 height 11
click at [210, 24] on icon at bounding box center [210, 25] width 4 height 4
click at [399, 13] on div "Save" at bounding box center [390, 11] width 29 height 11
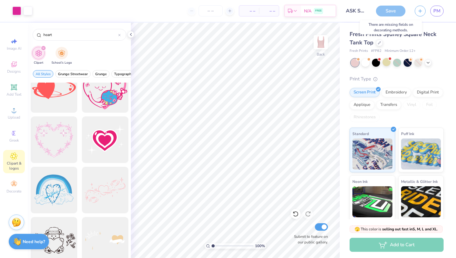
click at [376, 13] on div "Save" at bounding box center [390, 11] width 29 height 11
click at [17, 115] on span "Upload" at bounding box center [14, 117] width 12 height 5
click at [18, 75] on div "Designs" at bounding box center [14, 67] width 22 height 18
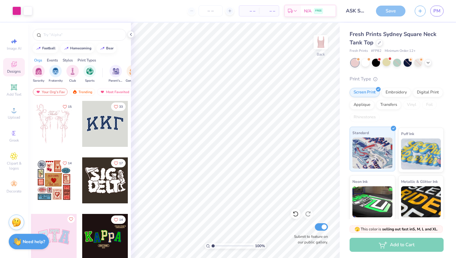
click at [376, 133] on div "Standard" at bounding box center [373, 149] width 46 height 45
click at [366, 92] on div "Screen Print" at bounding box center [365, 91] width 30 height 9
click at [356, 66] on div at bounding box center [355, 63] width 8 height 8
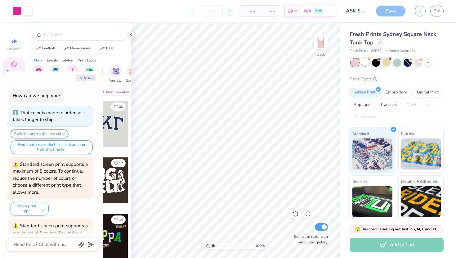
scroll to position [321, 0]
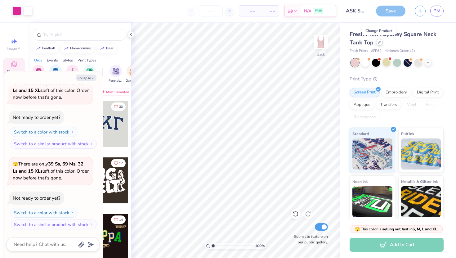
click at [380, 41] on icon at bounding box center [379, 42] width 3 height 3
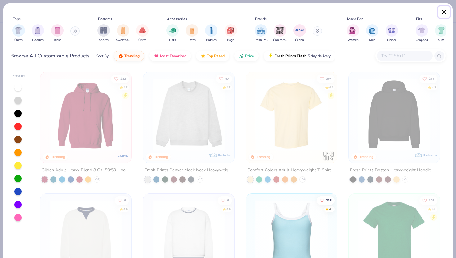
click at [444, 14] on button "Close" at bounding box center [445, 12] width 12 height 12
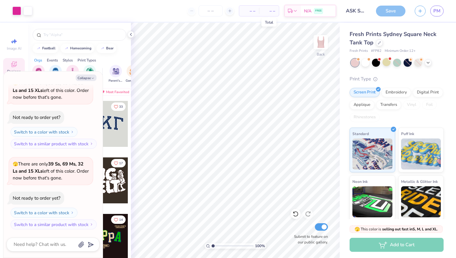
click at [271, 13] on span "– –" at bounding box center [269, 11] width 12 height 7
click at [232, 13] on div at bounding box center [230, 11] width 8 height 8
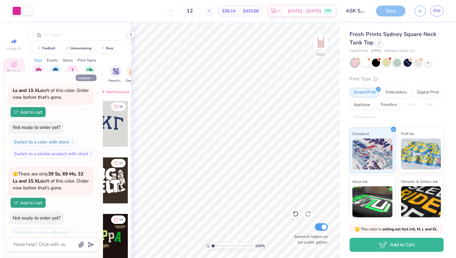
click at [94, 76] on button "Collapse" at bounding box center [86, 77] width 21 height 7
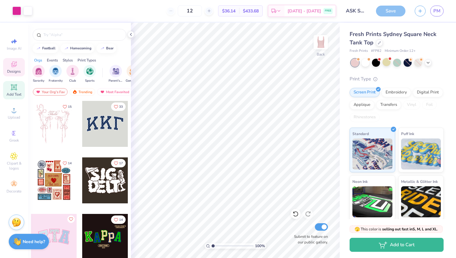
click at [18, 93] on span "Add Text" at bounding box center [14, 94] width 15 height 5
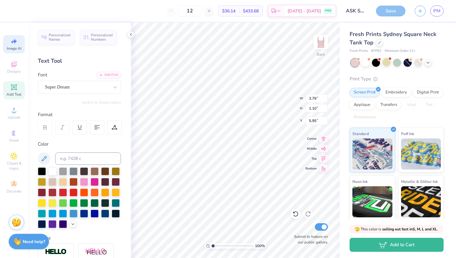
click at [17, 52] on div "Image AI" at bounding box center [14, 44] width 22 height 18
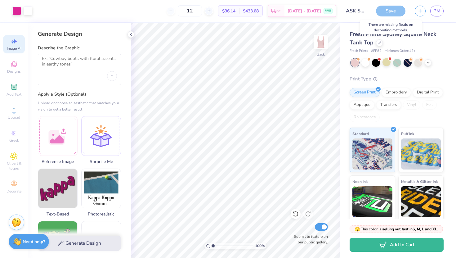
click at [393, 14] on div "Save" at bounding box center [390, 11] width 29 height 11
click at [34, 242] on strong "Need help?" at bounding box center [34, 241] width 22 height 6
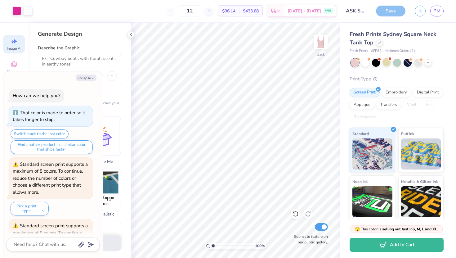
scroll to position [350, 0]
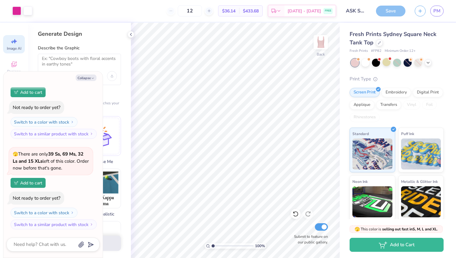
click at [37, 239] on div at bounding box center [53, 244] width 93 height 14
click at [36, 241] on textarea at bounding box center [44, 244] width 63 height 8
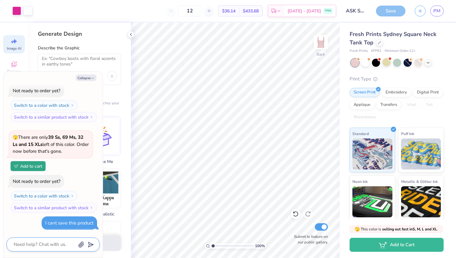
click at [55, 245] on textarea at bounding box center [44, 244] width 63 height 8
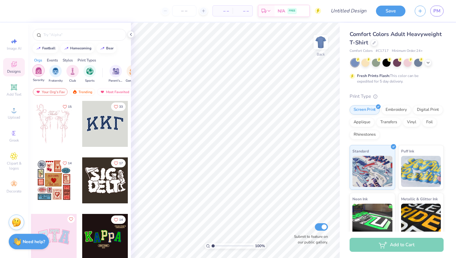
click at [34, 68] on div "filter for Sorority" at bounding box center [38, 70] width 12 height 12
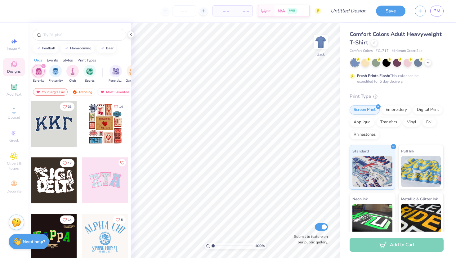
drag, startPoint x: 128, startPoint y: 169, endPoint x: 128, endPoint y: 191, distance: 22.0
click at [128, 191] on div "33 14 17 14 5 45 7 10 18" at bounding box center [79, 191] width 103 height 180
click at [83, 96] on div "Your Org's Fav Trending Most Favorited Newest" at bounding box center [79, 93] width 103 height 14
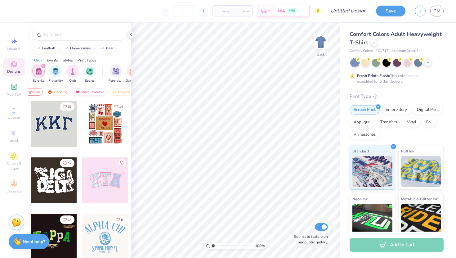
click at [81, 91] on div "Most Favorited" at bounding box center [89, 91] width 35 height 7
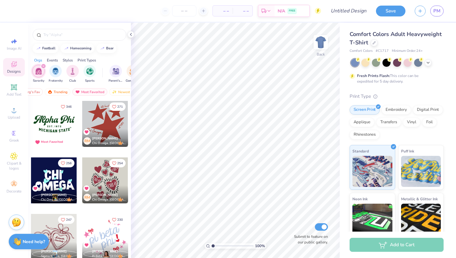
click at [68, 244] on div "Madison Sobota Sigma Kappa, Marquette University" at bounding box center [54, 251] width 46 height 18
click at [323, 47] on img at bounding box center [321, 42] width 25 height 25
click at [323, 47] on img at bounding box center [321, 42] width 12 height 12
click at [430, 65] on div at bounding box center [397, 63] width 93 height 8
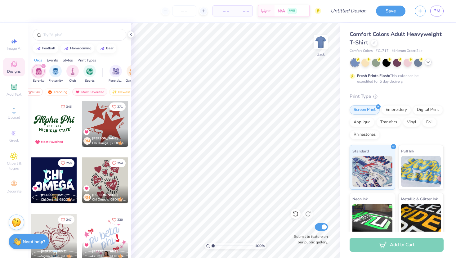
click at [430, 65] on div at bounding box center [397, 63] width 93 height 8
click at [430, 62] on icon at bounding box center [428, 62] width 5 height 5
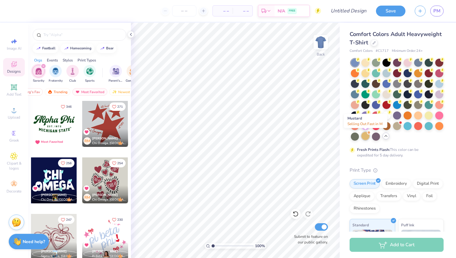
click at [367, 131] on span at bounding box center [368, 132] width 3 height 3
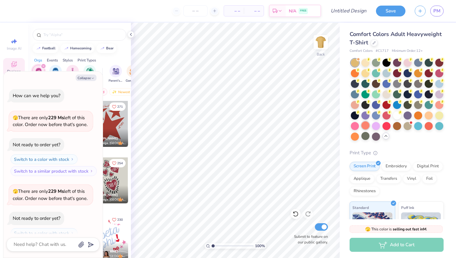
scroll to position [20, 0]
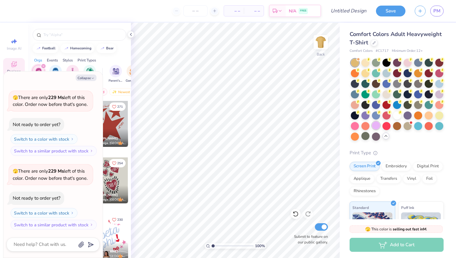
click at [377, 125] on div at bounding box center [376, 125] width 8 height 8
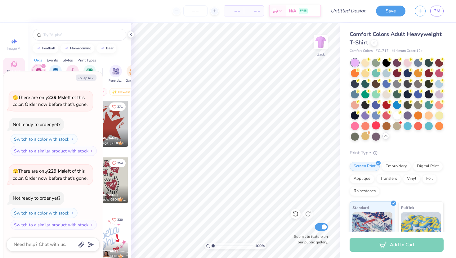
click at [90, 83] on div "Collapse How can we help you? 🫣 There are only 229 Ms left of this color. Order…" at bounding box center [52, 164] width 99 height 186
click at [86, 80] on button "Collapse" at bounding box center [86, 77] width 21 height 7
type textarea "x"
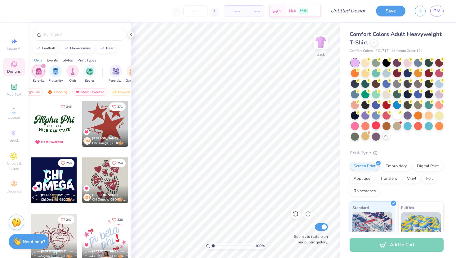
click at [18, 54] on div "Image AI Designs Add Text Upload Greek Clipart & logos Decorate" at bounding box center [14, 115] width 22 height 161
click at [16, 52] on div "Image AI" at bounding box center [14, 44] width 22 height 18
select select "4"
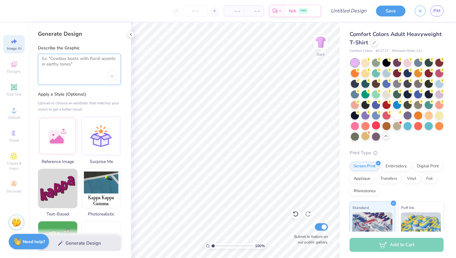
click at [64, 63] on textarea at bounding box center [79, 64] width 75 height 16
type textarea "d"
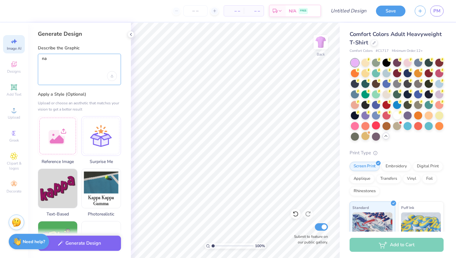
type textarea "n"
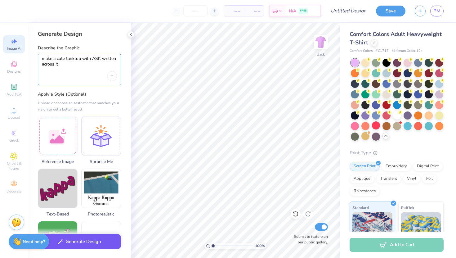
type textarea "make a cute tanktop with ASK written across it"
click at [76, 242] on button "Generate Design" at bounding box center [79, 241] width 83 height 15
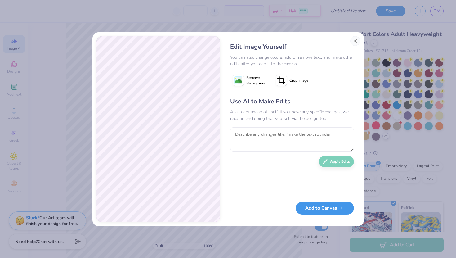
click at [309, 203] on button "Add to Canvas" at bounding box center [325, 208] width 58 height 13
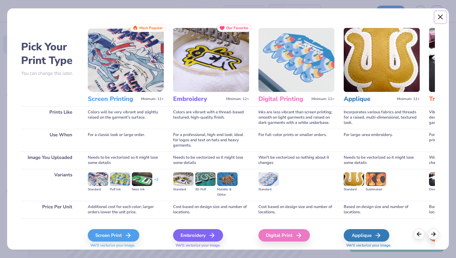
drag, startPoint x: 438, startPoint y: 12, endPoint x: 205, endPoint y: 134, distance: 262.5
click at [251, 100] on div "Pick Your Print Type You can change this later. Prints Like Use When Image You …" at bounding box center [228, 129] width 443 height 242
click at [115, 231] on div "Screen Print" at bounding box center [115, 235] width 52 height 12
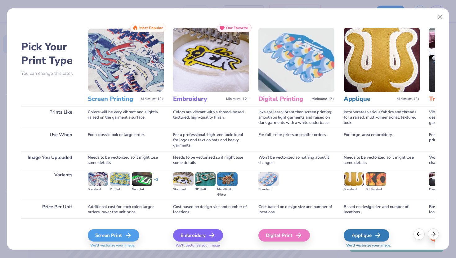
click at [112, 241] on div "Screen Print We'll vectorize your image." at bounding box center [126, 238] width 76 height 19
click at [115, 234] on div "Screen Print" at bounding box center [115, 235] width 52 height 12
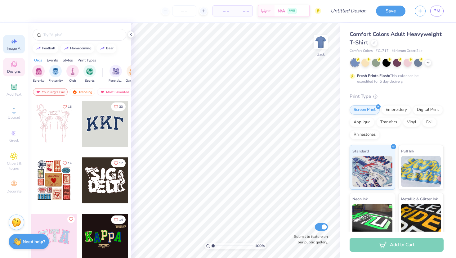
click at [9, 43] on div "Image AI" at bounding box center [14, 44] width 22 height 18
select select "4"
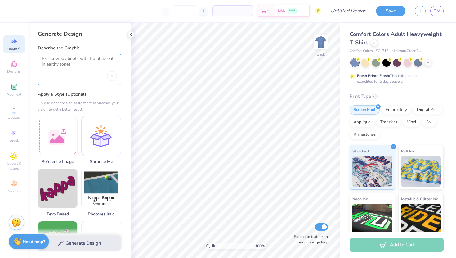
click at [92, 61] on textarea at bounding box center [79, 64] width 75 height 16
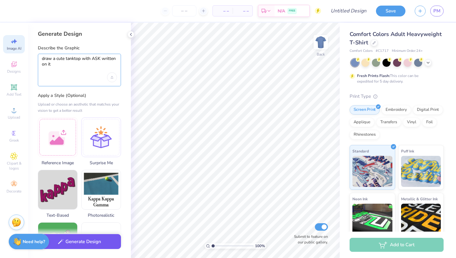
type textarea "draw a cute tanktop with ASK written on it"
click at [74, 245] on button "Generate Design" at bounding box center [79, 241] width 83 height 15
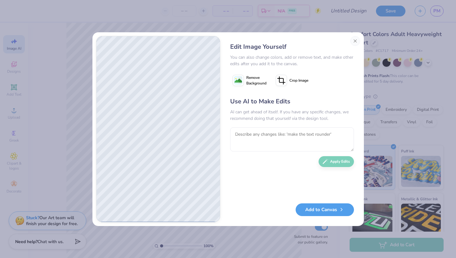
click at [306, 206] on button "Add to Canvas" at bounding box center [325, 209] width 58 height 13
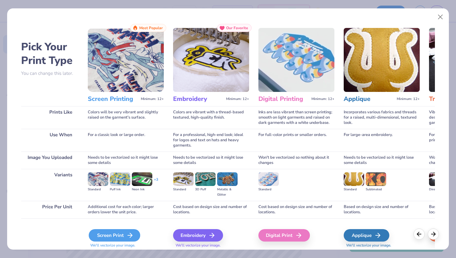
click at [117, 232] on div "Screen Print" at bounding box center [115, 235] width 52 height 12
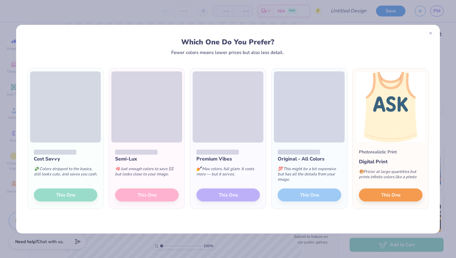
click at [264, 175] on div "Premium Vibes 💅 Max colors, full glam. It costs more — but it serves. This One" at bounding box center [228, 175] width 76 height 66
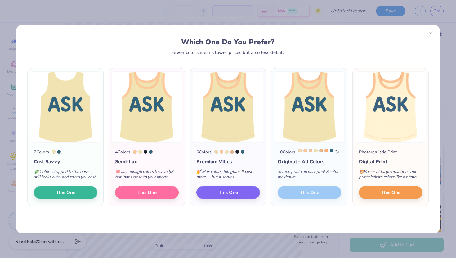
click at [304, 198] on div "10 Colors 3 + Original - All Colors Screen print can only print 8 colors maximu…" at bounding box center [310, 174] width 76 height 64
drag, startPoint x: 280, startPoint y: 201, endPoint x: 321, endPoint y: 198, distance: 40.8
click at [321, 198] on div "10 Colors 3 + Original - All Colors Screen print can only print 8 colors maximu…" at bounding box center [310, 174] width 76 height 64
click at [426, 33] on div at bounding box center [431, 32] width 10 height 10
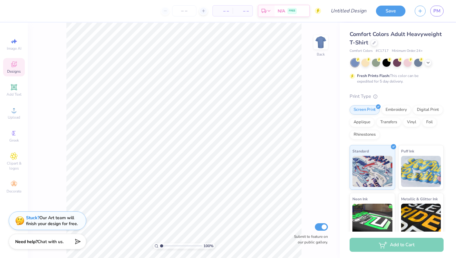
click at [14, 69] on span "Designs" at bounding box center [14, 71] width 14 height 5
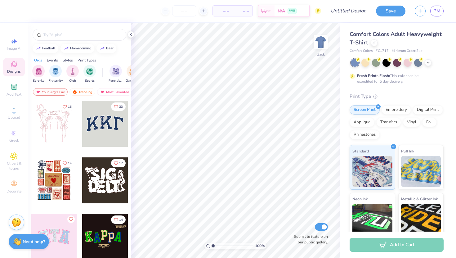
click at [15, 67] on div "Designs" at bounding box center [14, 67] width 22 height 18
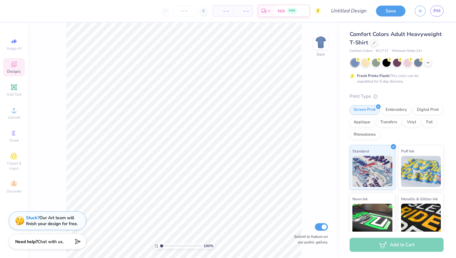
click at [16, 64] on icon at bounding box center [13, 64] width 7 height 7
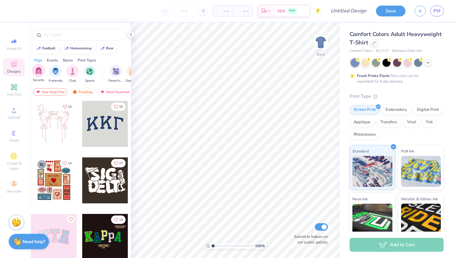
click at [37, 69] on img "filter for Sorority" at bounding box center [38, 70] width 7 height 7
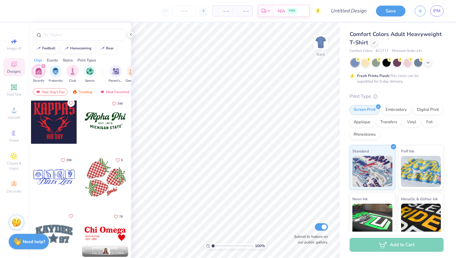
scroll to position [569, 0]
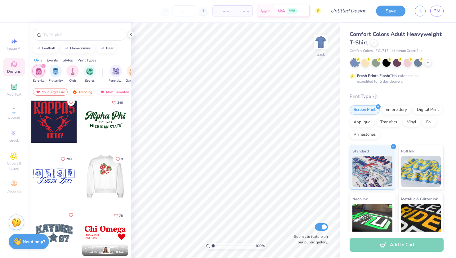
click at [82, 175] on div at bounding box center [59, 176] width 46 height 46
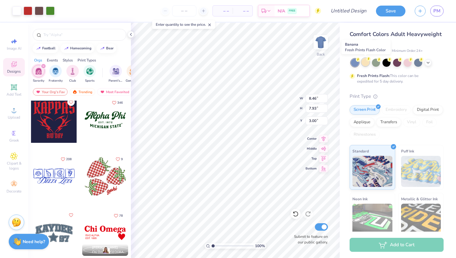
click at [369, 64] on div at bounding box center [366, 62] width 8 height 8
type input "9.58"
type input "8.98"
type input "1.95"
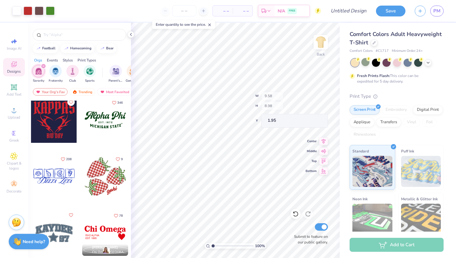
type input "10.31"
type input "9.67"
type input "8.92"
type input "8.36"
type input "3.32"
